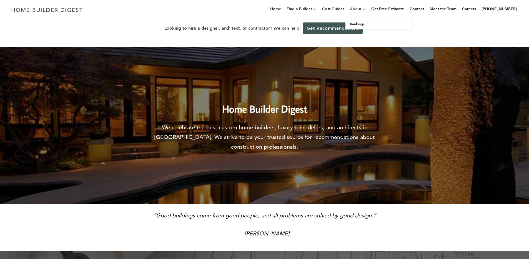
click at [361, 9] on link "About" at bounding box center [355, 9] width 14 height 18
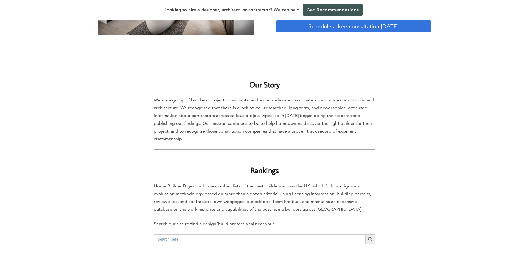
scroll to position [134, 0]
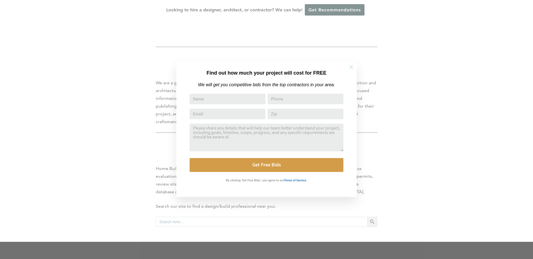
click at [354, 69] on icon at bounding box center [351, 67] width 6 height 6
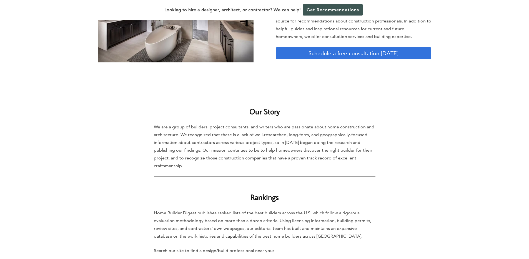
scroll to position [0, 0]
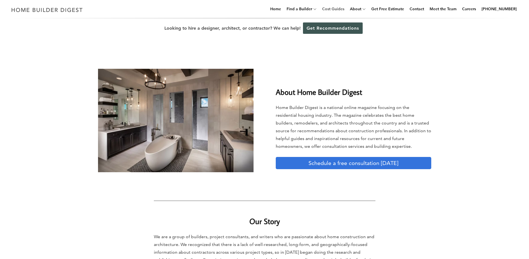
click at [344, 10] on link "Cost Guides" at bounding box center [333, 9] width 27 height 18
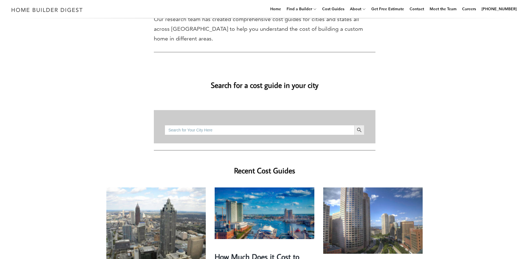
scroll to position [82, 0]
